Goal: Task Accomplishment & Management: Complete application form

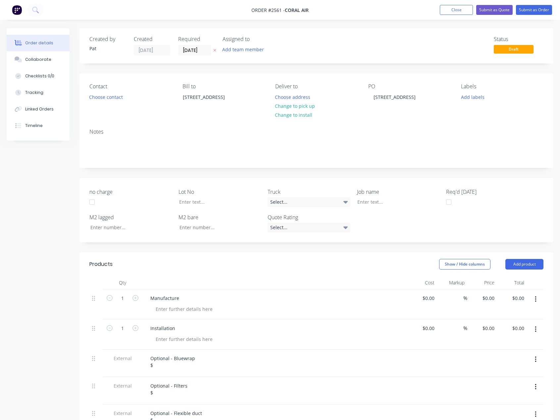
drag, startPoint x: 43, startPoint y: 46, endPoint x: 45, endPoint y: 168, distance: 122.5
click at [35, 175] on div "Created by [PERSON_NAME] Created [DATE] Required [DATE] Assigned to Add team me…" at bounding box center [280, 325] width 547 height 595
drag, startPoint x: 449, startPoint y: 12, endPoint x: 486, endPoint y: 10, distance: 37.1
drag, startPoint x: 486, startPoint y: 10, endPoint x: 428, endPoint y: 10, distance: 58.3
click at [426, 10] on nav "Order #2561 - Coral Air Add product Close Submit as Quote Submit as Order" at bounding box center [280, 10] width 560 height 20
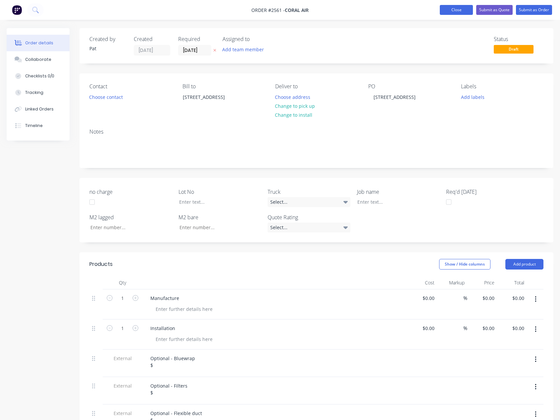
click at [459, 11] on button "Close" at bounding box center [456, 10] width 33 height 10
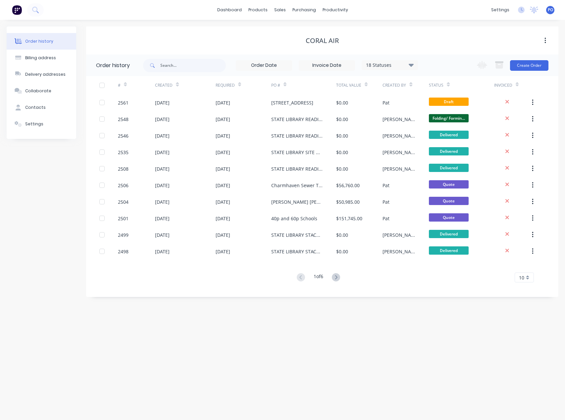
drag, startPoint x: 288, startPoint y: 107, endPoint x: 218, endPoint y: 47, distance: 92.5
click at [218, 47] on div "Coral Air" at bounding box center [322, 40] width 472 height 28
click at [286, 25] on link "Sales Orders" at bounding box center [315, 31] width 88 height 13
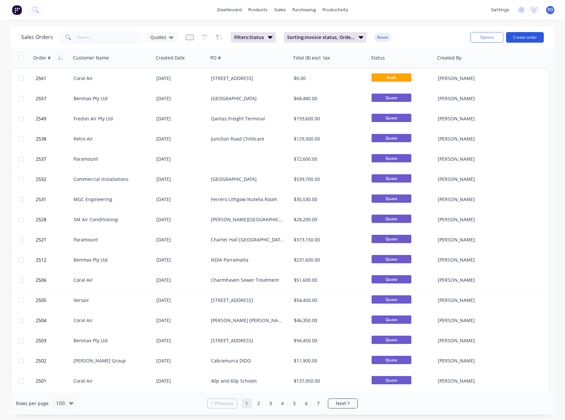
click at [518, 37] on button "Create order" at bounding box center [525, 37] width 38 height 11
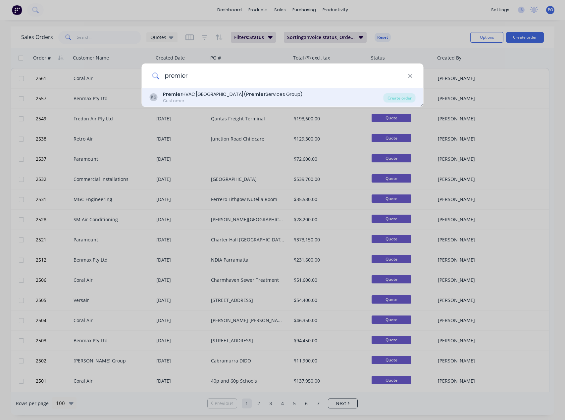
type input "premier"
click at [246, 94] on b "Premier" at bounding box center [256, 94] width 20 height 7
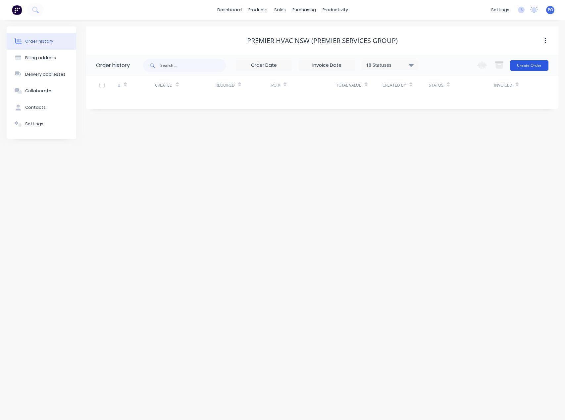
click at [546, 67] on button "Create Order" at bounding box center [529, 65] width 38 height 11
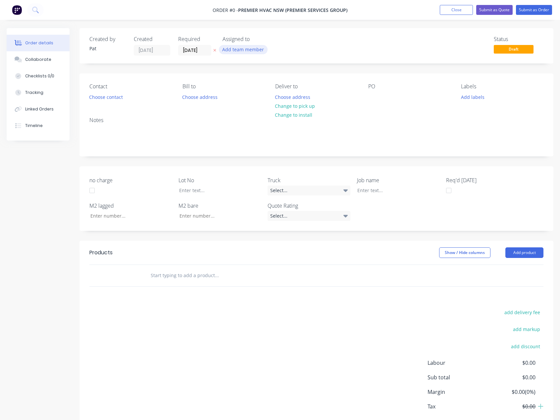
click at [237, 51] on button "Add team member" at bounding box center [243, 49] width 49 height 9
click at [260, 89] on div "[PERSON_NAME] (You)" at bounding box center [276, 86] width 66 height 7
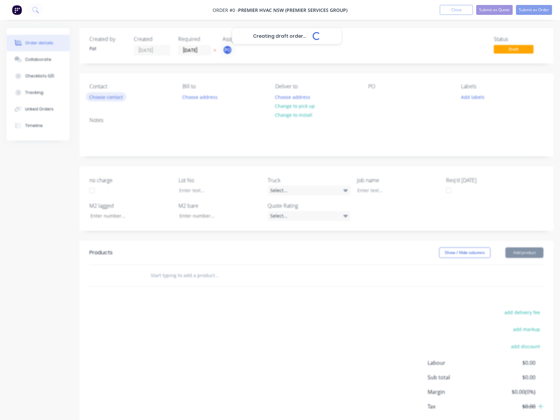
click at [110, 93] on div "Creating draft order... Loading... Order details Collaborate Checklists 0/0 Tra…" at bounding box center [280, 242] width 560 height 428
click at [109, 96] on button "Choose contact" at bounding box center [106, 96] width 41 height 9
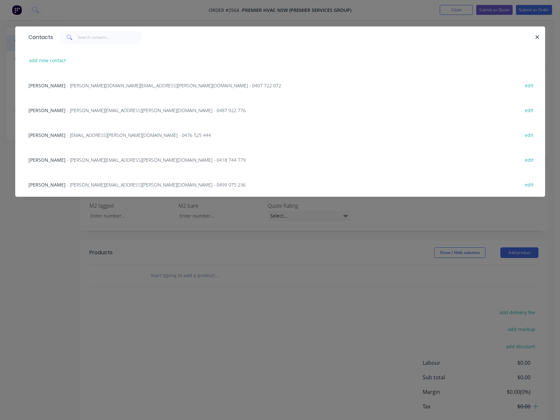
click at [56, 182] on span "[PERSON_NAME]" at bounding box center [46, 185] width 37 height 6
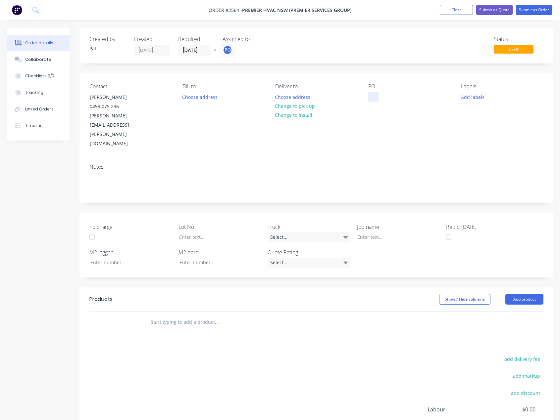
click at [376, 93] on div at bounding box center [373, 97] width 11 height 10
paste div
drag, startPoint x: 384, startPoint y: 98, endPoint x: 348, endPoint y: 98, distance: 36.1
click at [348, 98] on div "Contact [PERSON_NAME] [PHONE_NUMBER] [PERSON_NAME][EMAIL_ADDRESS][PERSON_NAME][…" at bounding box center [316, 115] width 474 height 85
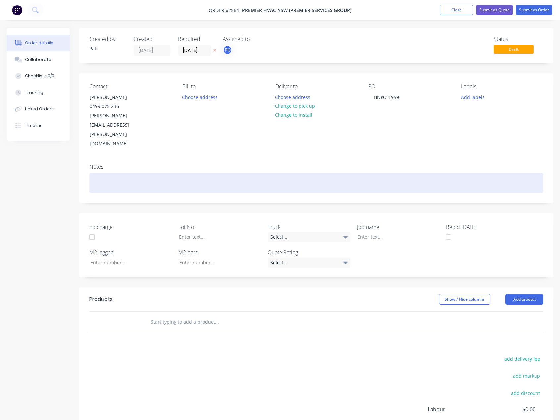
drag, startPoint x: 390, startPoint y: 144, endPoint x: 389, endPoint y: 154, distance: 10.1
click at [390, 159] on div "Notes" at bounding box center [316, 181] width 474 height 44
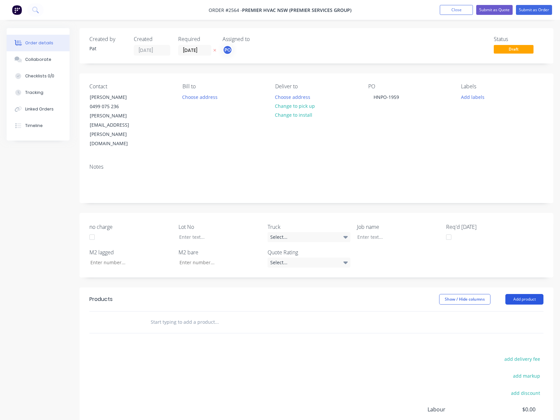
click at [509, 294] on button "Add product" at bounding box center [524, 299] width 38 height 11
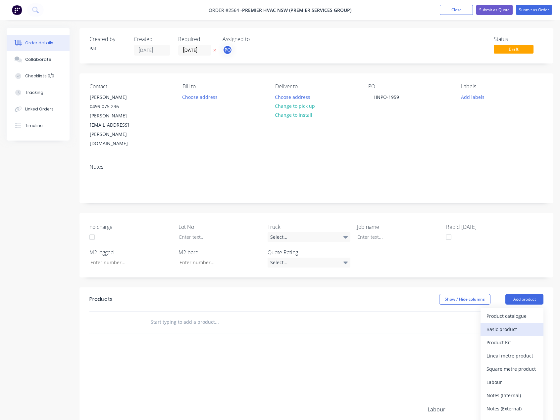
click at [505, 325] on div "Basic product" at bounding box center [511, 330] width 51 height 10
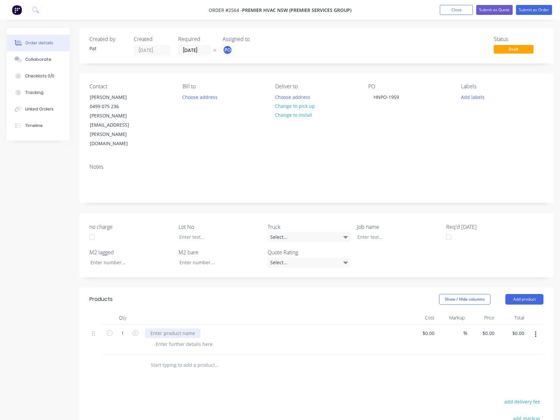
click at [177, 329] on div at bounding box center [172, 334] width 55 height 10
click at [171, 340] on div at bounding box center [184, 345] width 68 height 10
type input "$0.00"
click at [518, 329] on input "0.00" at bounding box center [518, 334] width 15 height 10
type input "100"
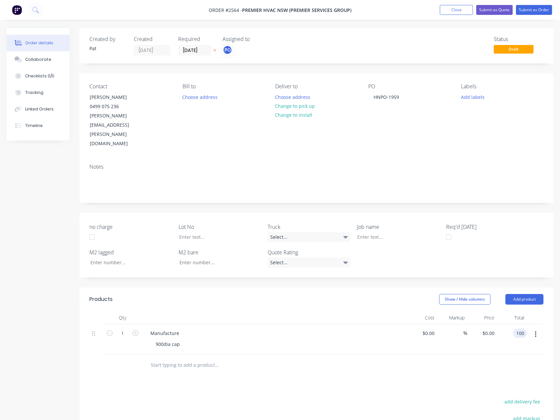
type input "$100.00"
click at [457, 355] on div at bounding box center [316, 366] width 454 height 22
click at [537, 11] on button "Submit as Order" at bounding box center [534, 10] width 36 height 10
